Goal: Communication & Community: Answer question/provide support

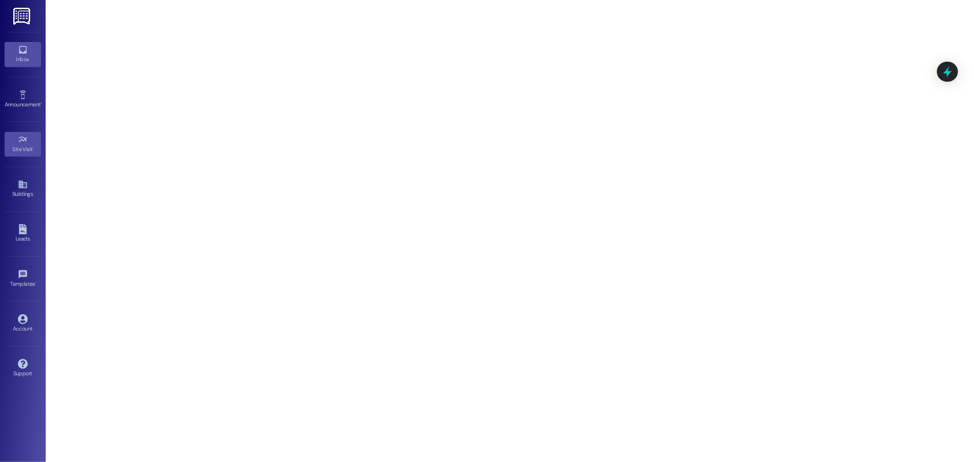
click at [25, 55] on div "Inbox" at bounding box center [23, 59] width 46 height 9
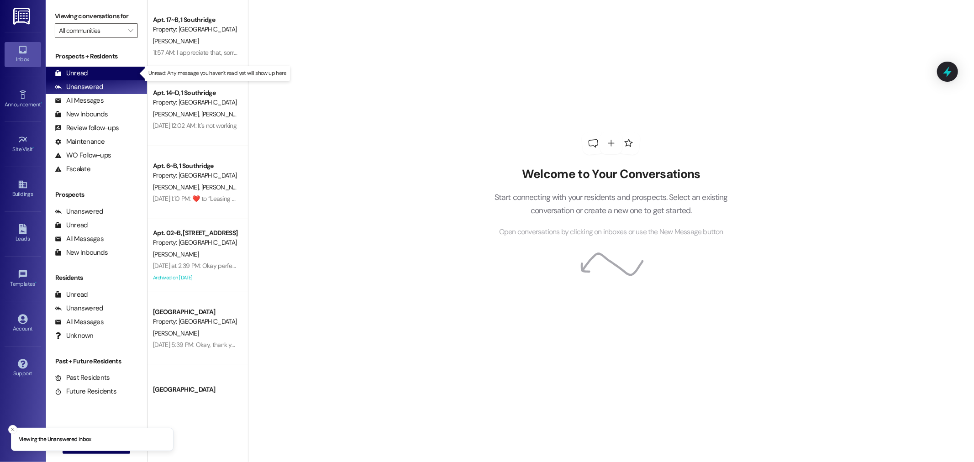
click at [84, 73] on div "Unread" at bounding box center [71, 74] width 33 height 10
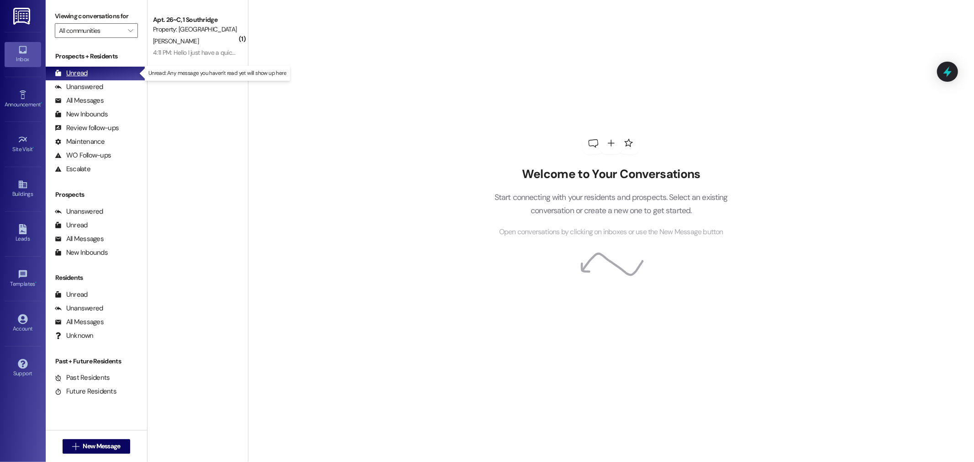
click at [83, 67] on div "Unread (0)" at bounding box center [96, 74] width 101 height 14
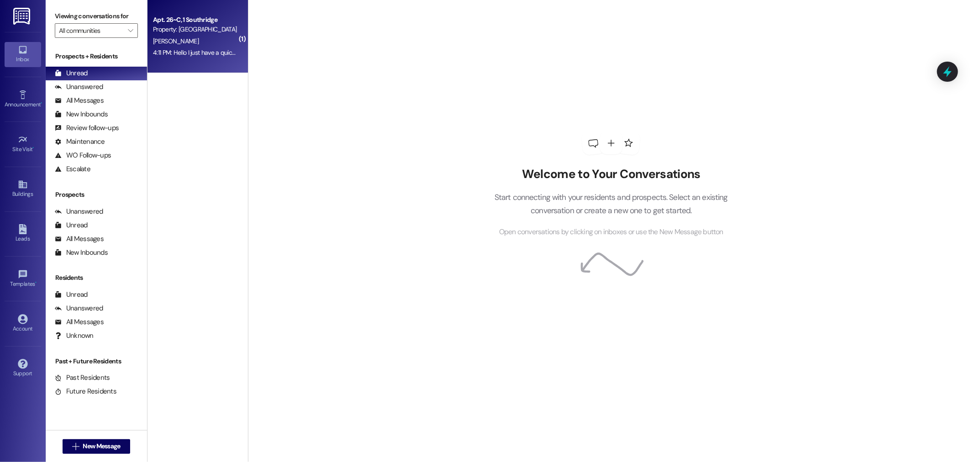
click at [197, 41] on div "[PERSON_NAME]" at bounding box center [195, 41] width 86 height 11
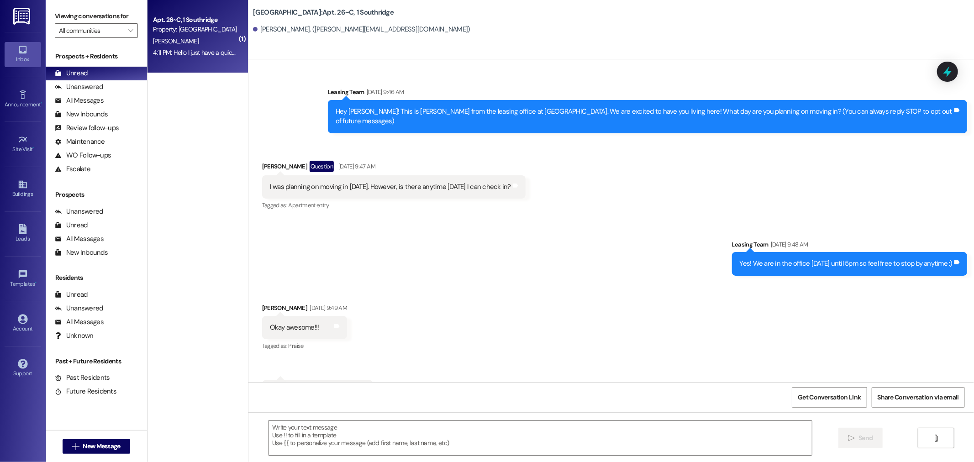
scroll to position [4912, 0]
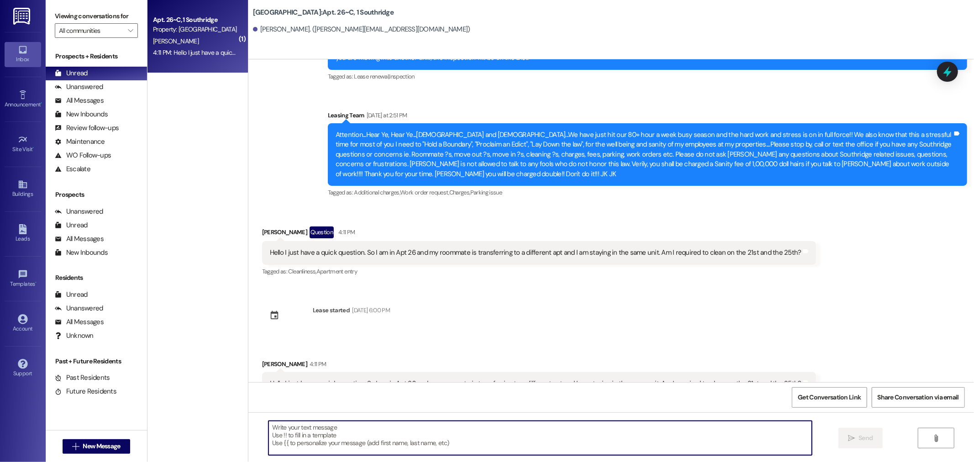
click at [278, 430] on textarea at bounding box center [541, 438] width 544 height 34
type textarea "w"
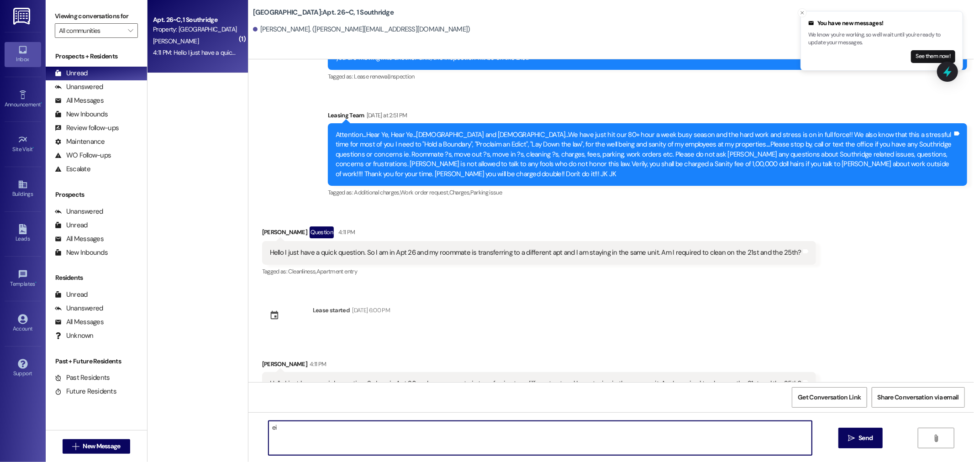
type textarea "e"
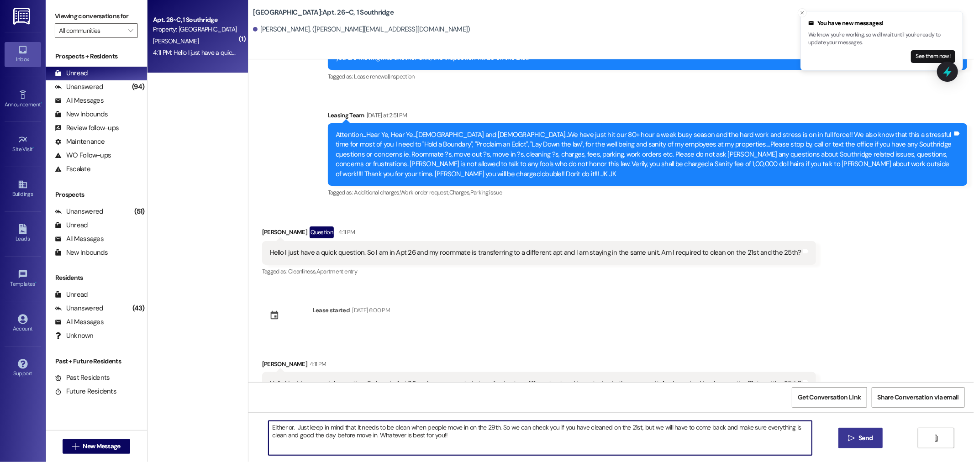
type textarea "Either or. Just keep in mind that it needs to be clean when people move in on t…"
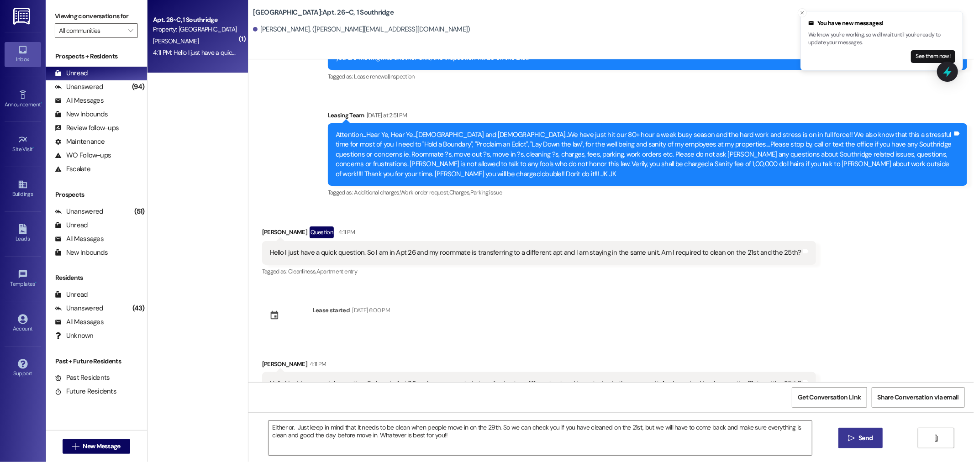
click at [864, 436] on span "Send" at bounding box center [866, 438] width 14 height 10
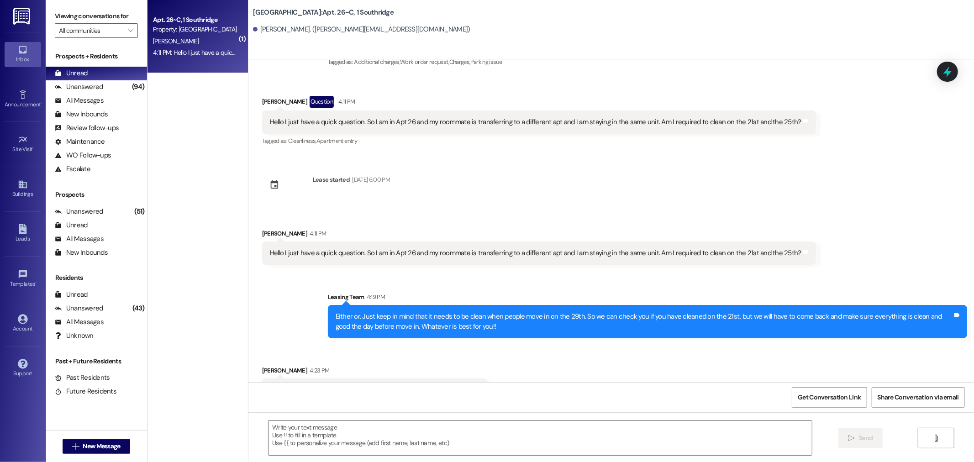
scroll to position [5048, 0]
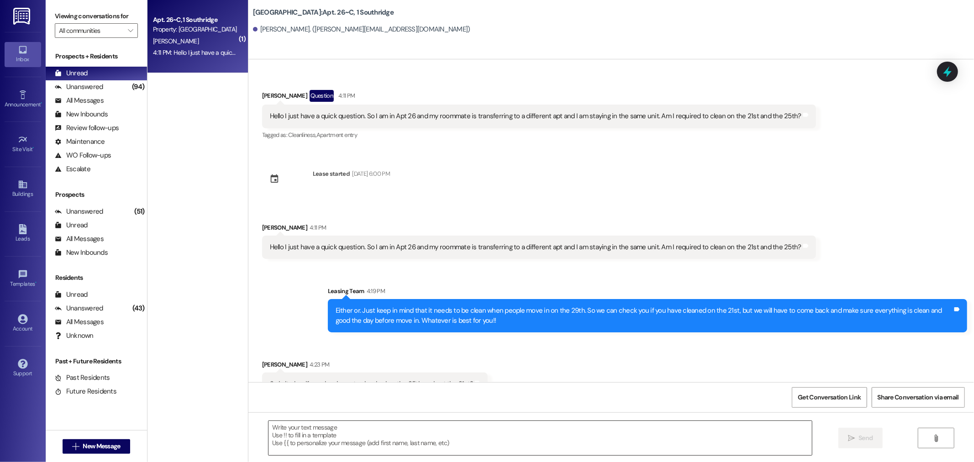
click at [287, 433] on textarea at bounding box center [541, 438] width 544 height 34
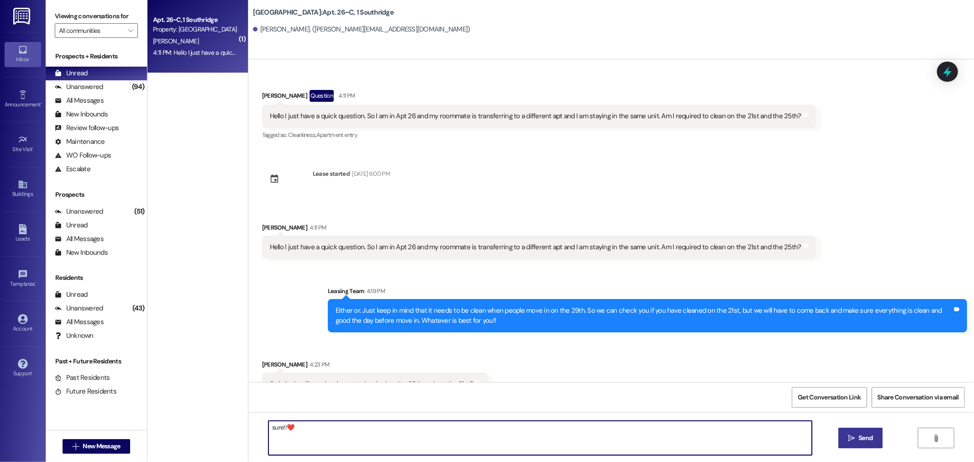
type textarea "sure!!❤️"
click at [850, 436] on icon "" at bounding box center [851, 438] width 7 height 7
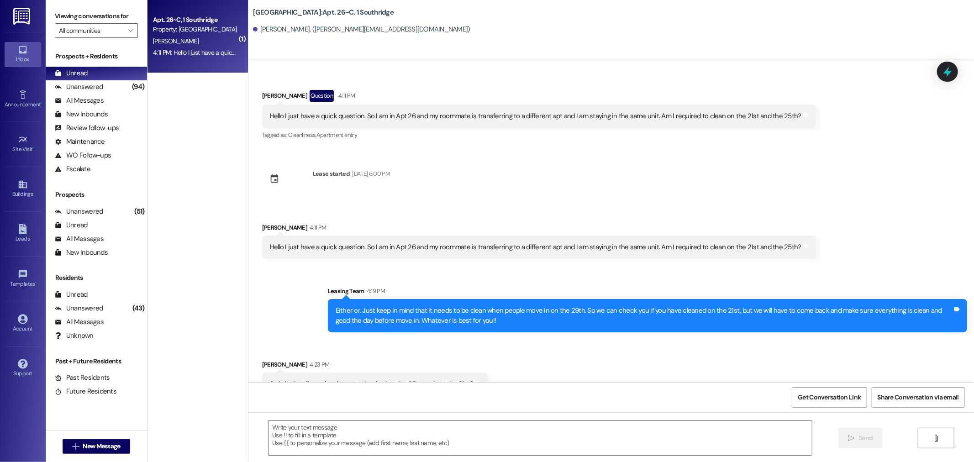
scroll to position [5112, 0]
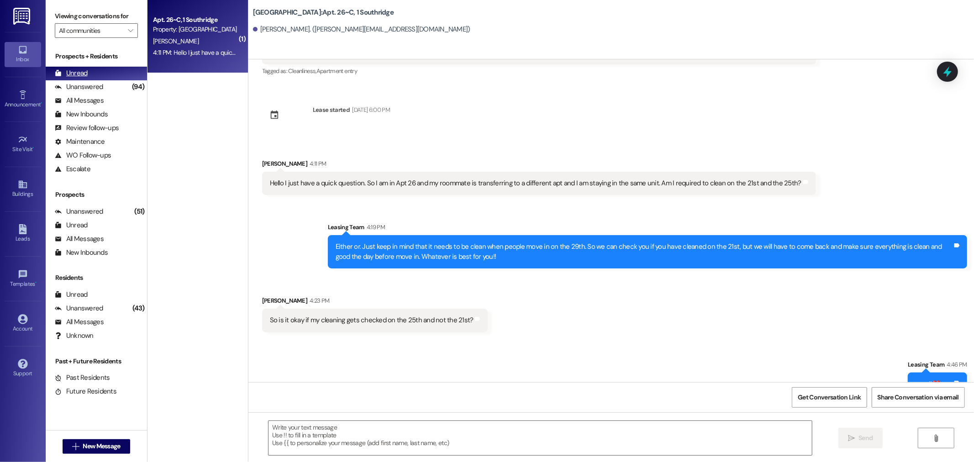
click at [77, 69] on div "Unread" at bounding box center [71, 74] width 33 height 10
click at [23, 15] on img at bounding box center [22, 16] width 19 height 17
